Goal: Transaction & Acquisition: Purchase product/service

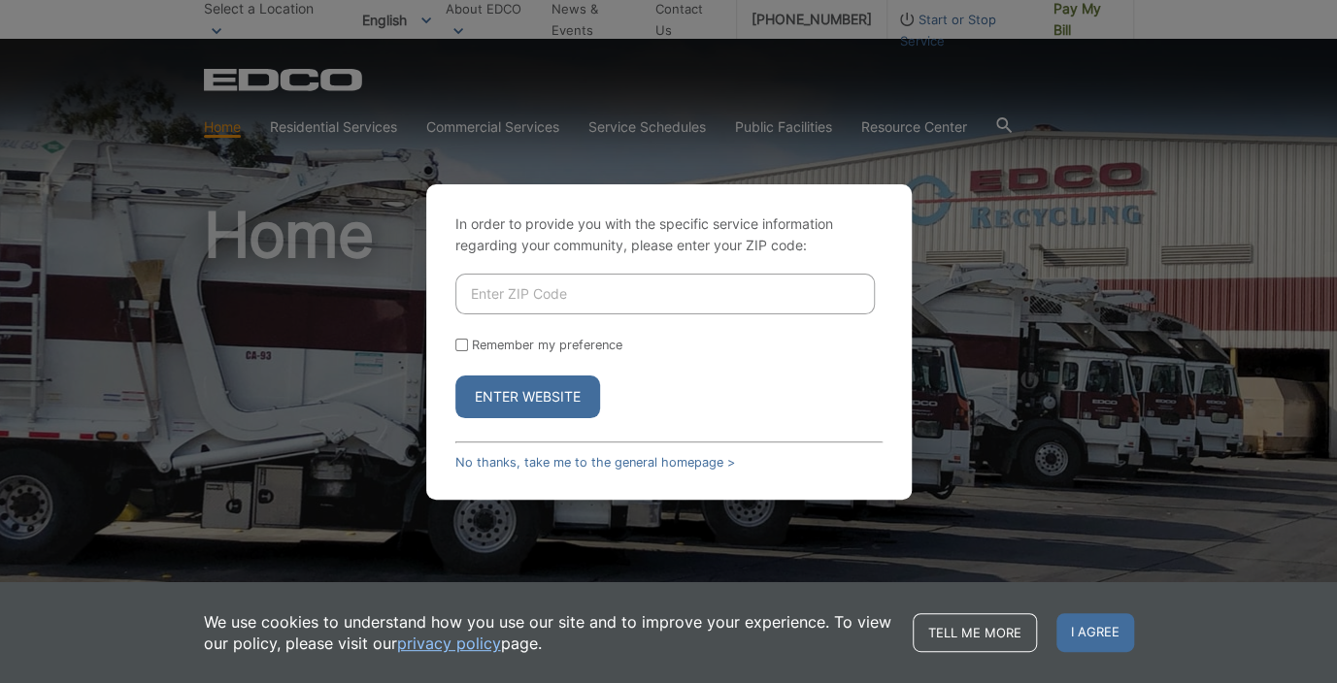
click at [631, 288] on input "Enter ZIP Code" at bounding box center [664, 294] width 419 height 41
drag, startPoint x: 631, startPoint y: 287, endPoint x: 601, endPoint y: 281, distance: 30.6
click at [611, 283] on input "Enter ZIP Code" at bounding box center [664, 294] width 419 height 41
type input "91941"
click at [463, 350] on input "Remember my preference" at bounding box center [461, 345] width 13 height 13
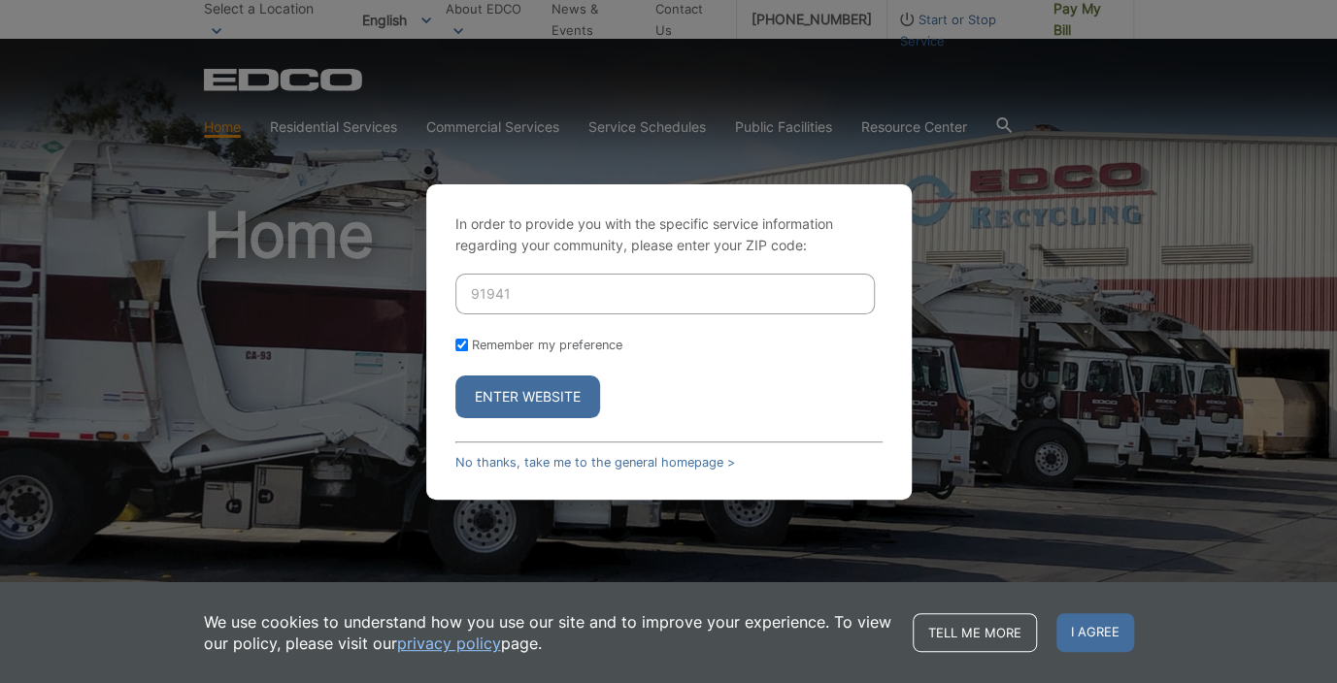
checkbox input "true"
click at [494, 400] on button "Enter Website" at bounding box center [527, 397] width 145 height 43
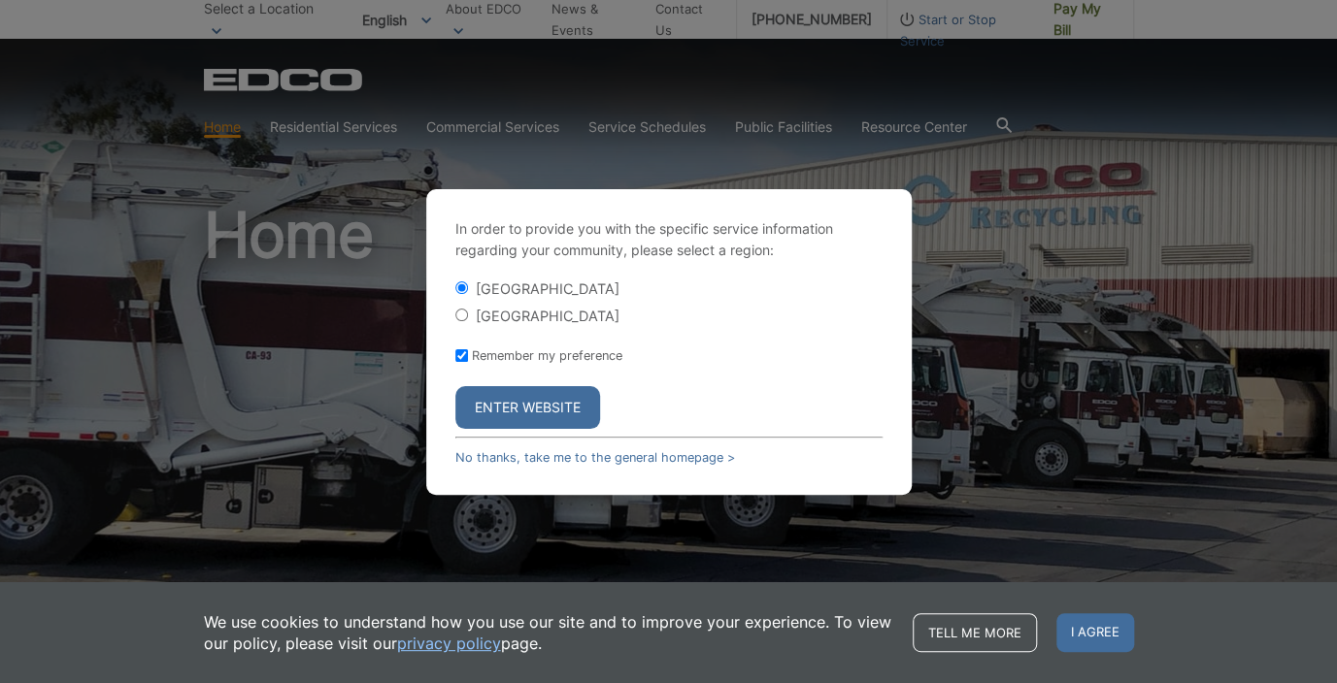
click at [465, 316] on input "[GEOGRAPHIC_DATA]" at bounding box center [461, 315] width 13 height 13
radio input "true"
click at [508, 405] on button "Enter Website" at bounding box center [527, 407] width 145 height 43
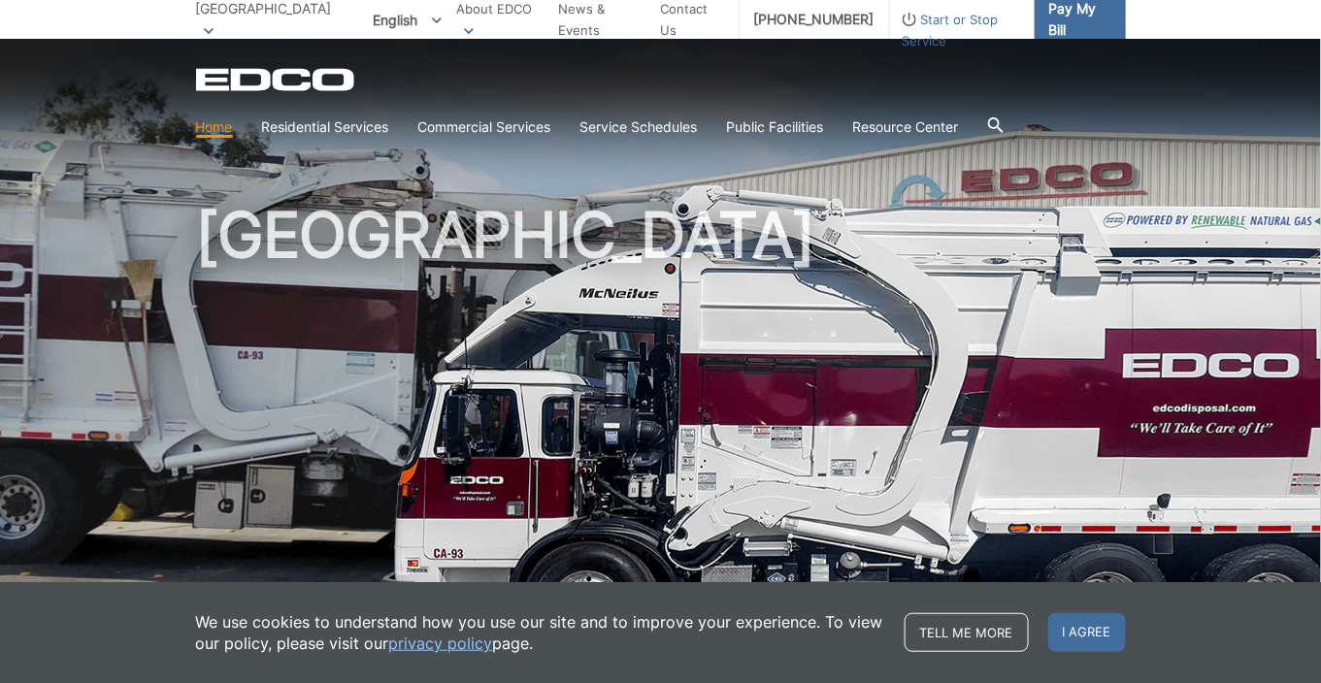
click at [1064, 15] on span "Pay My Bill" at bounding box center [1079, 19] width 61 height 43
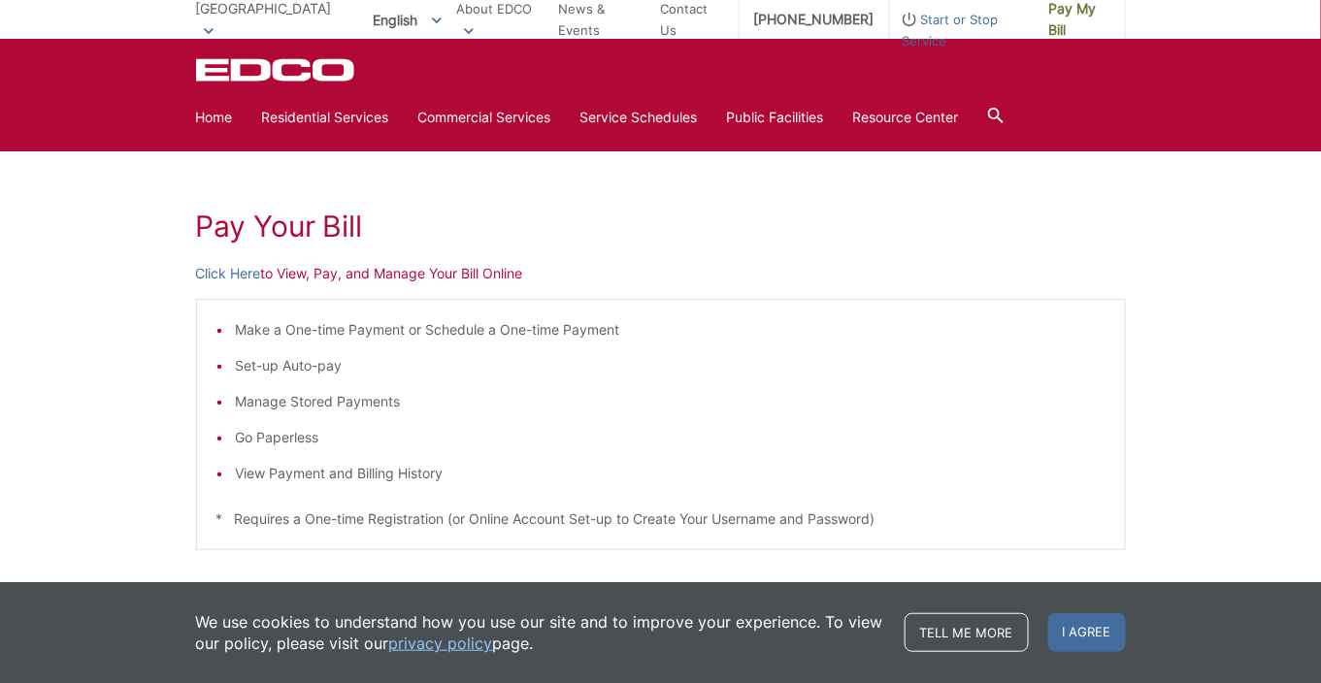
scroll to position [194, 0]
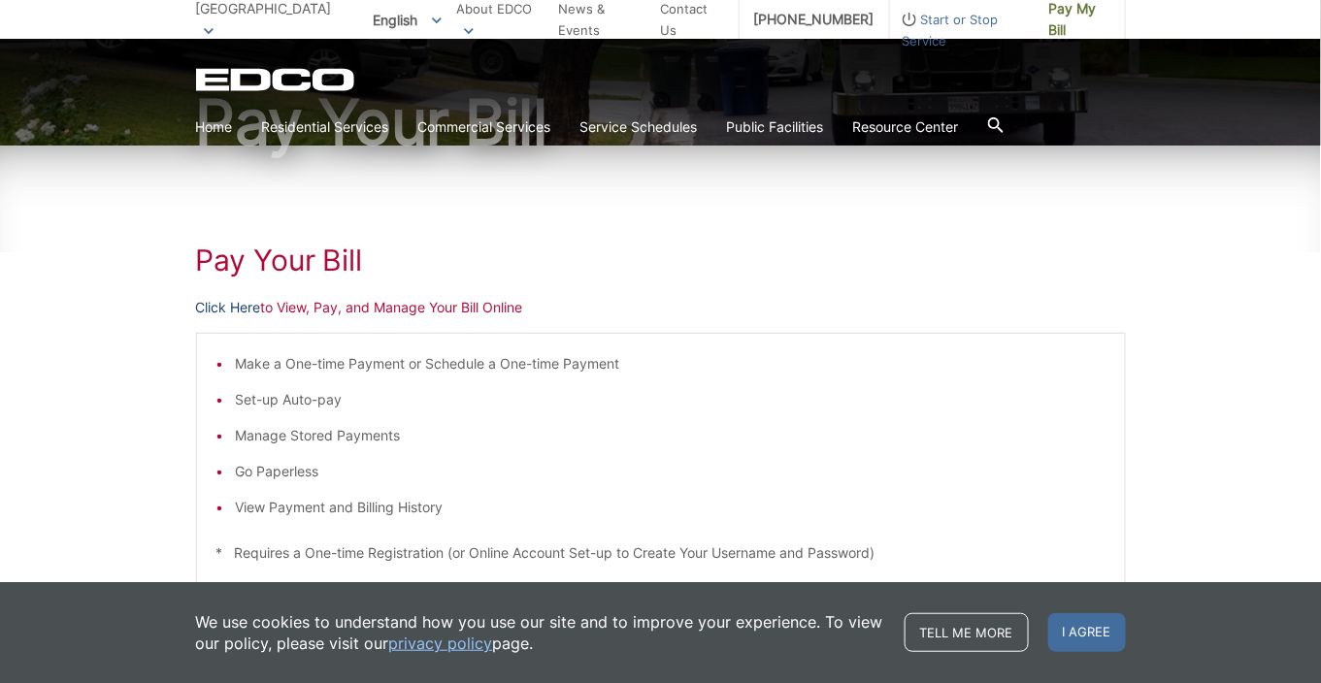
click at [219, 304] on link "Click Here" at bounding box center [228, 307] width 65 height 21
